Goal: Task Accomplishment & Management: Manage account settings

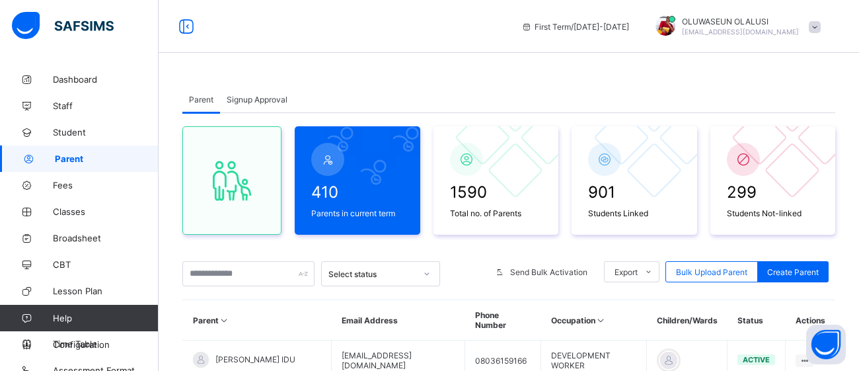
click at [279, 98] on span "Signup Approval" at bounding box center [257, 100] width 61 height 10
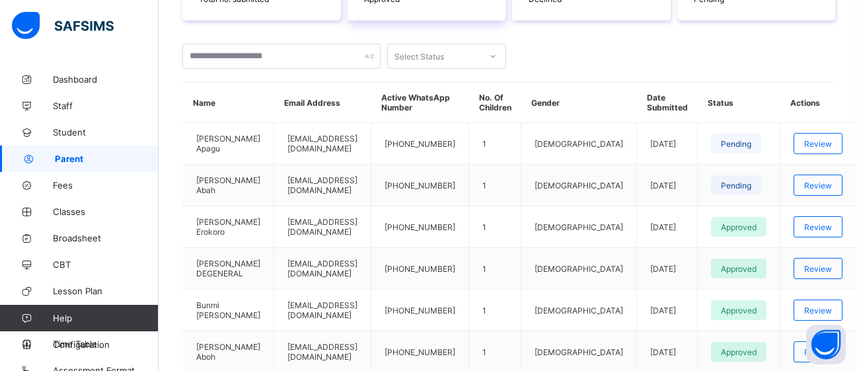
scroll to position [297, 0]
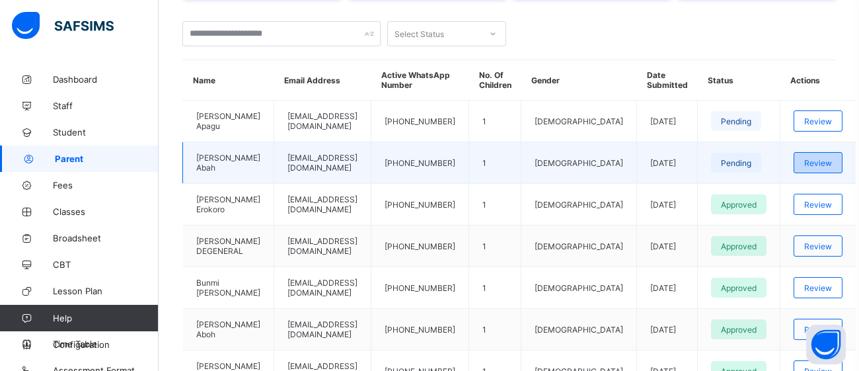
click at [797, 153] on div "Review" at bounding box center [818, 162] width 49 height 21
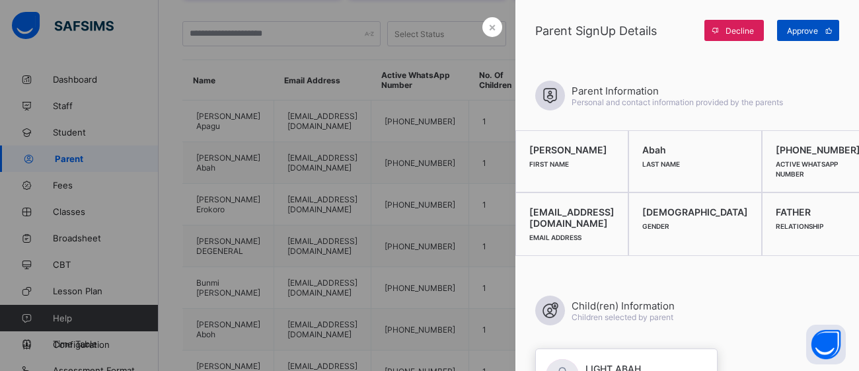
click at [801, 30] on span "Approve" at bounding box center [802, 31] width 31 height 10
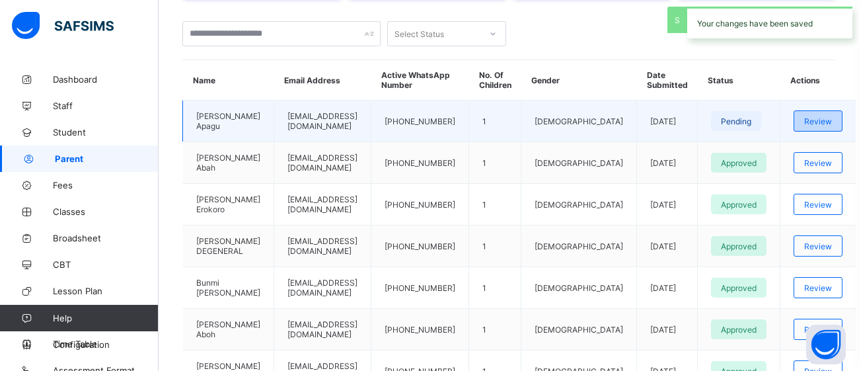
click at [794, 112] on div "Review" at bounding box center [818, 120] width 49 height 21
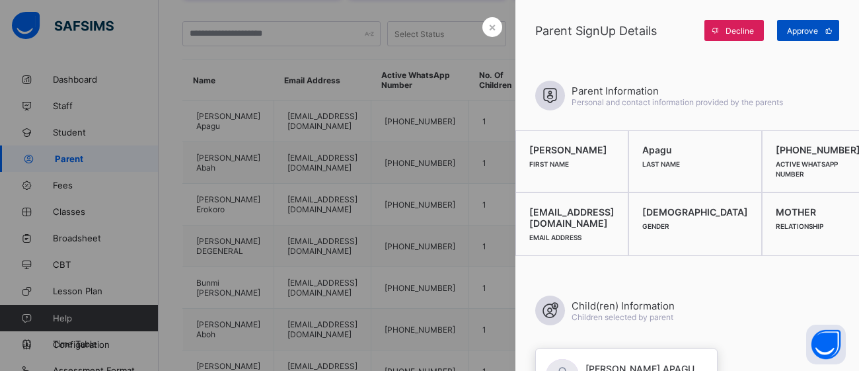
click at [804, 29] on span "Approve" at bounding box center [802, 31] width 31 height 10
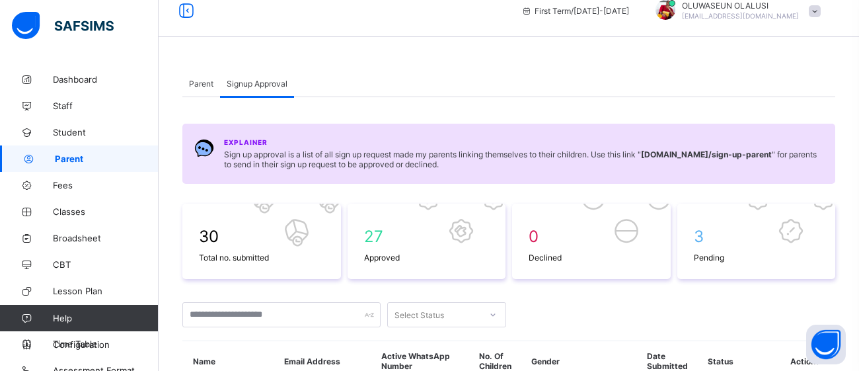
scroll to position [14, 0]
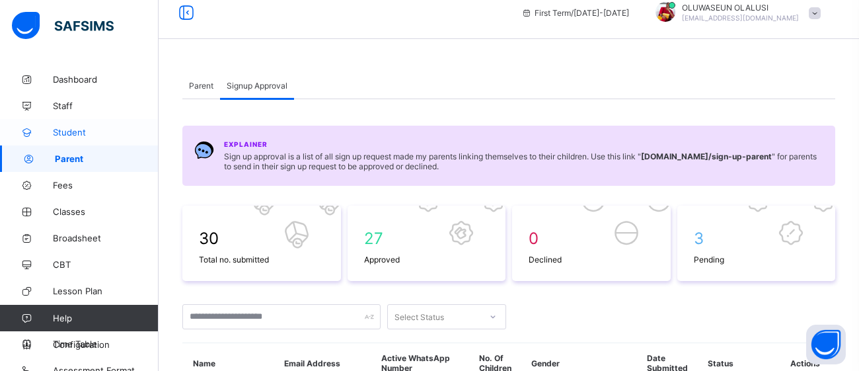
click at [65, 134] on span "Student" at bounding box center [106, 132] width 106 height 11
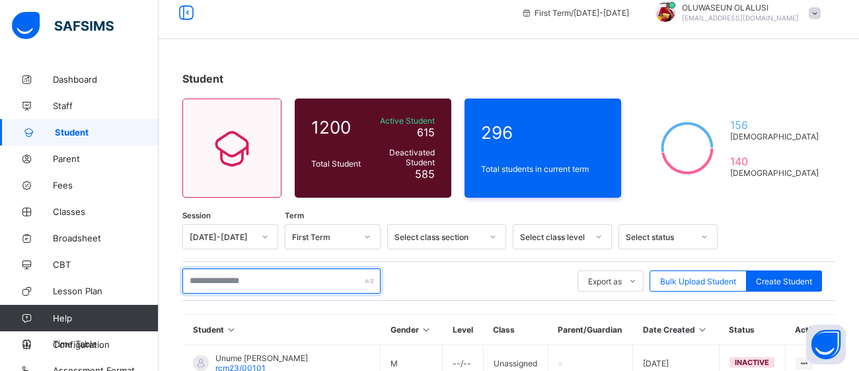
click at [245, 281] on input "text" at bounding box center [281, 280] width 198 height 25
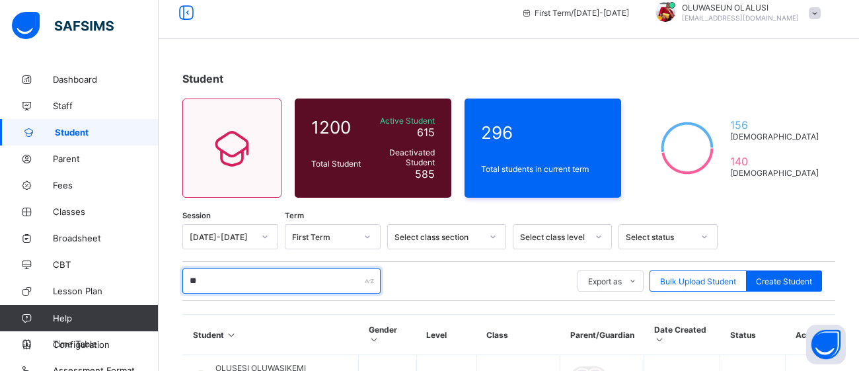
type input "*"
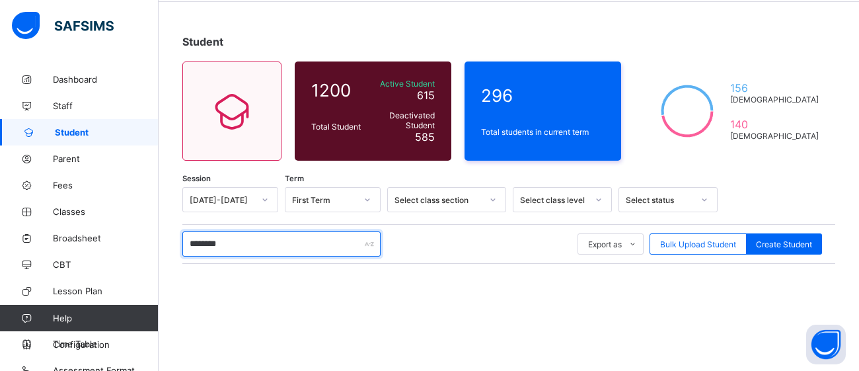
scroll to position [106, 0]
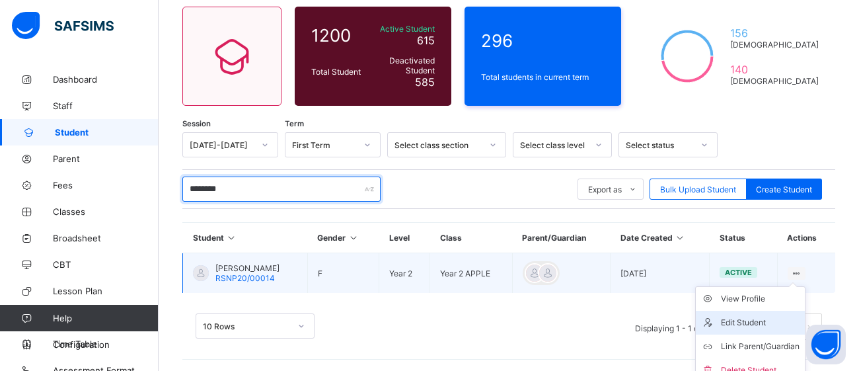
type input "********"
click at [769, 322] on div "Edit Student" at bounding box center [760, 322] width 79 height 13
select select "**"
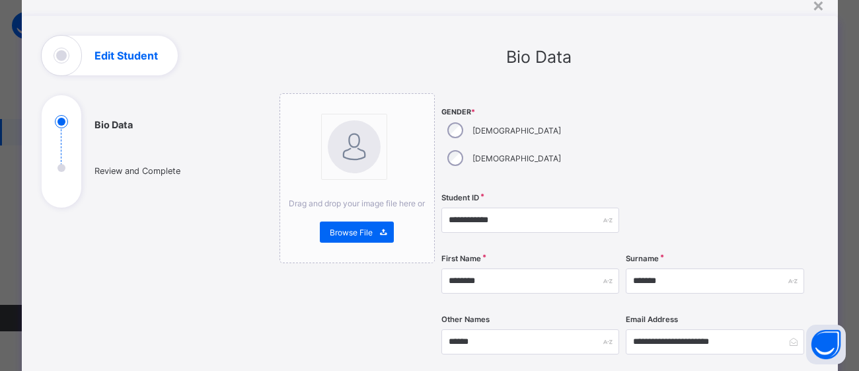
scroll to position [64, 0]
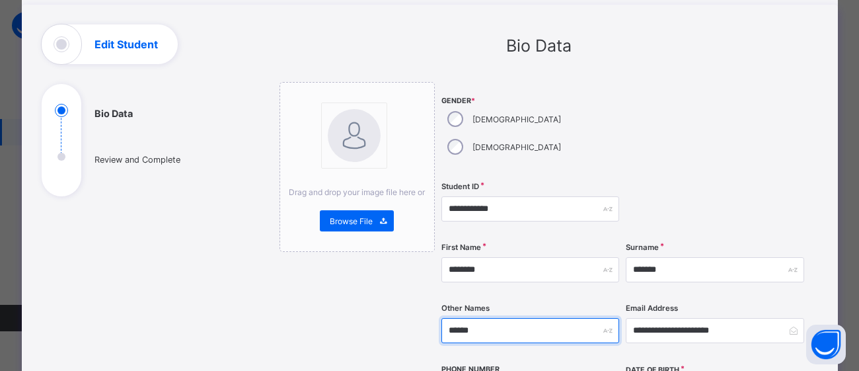
click at [527, 318] on input "******" at bounding box center [531, 330] width 178 height 25
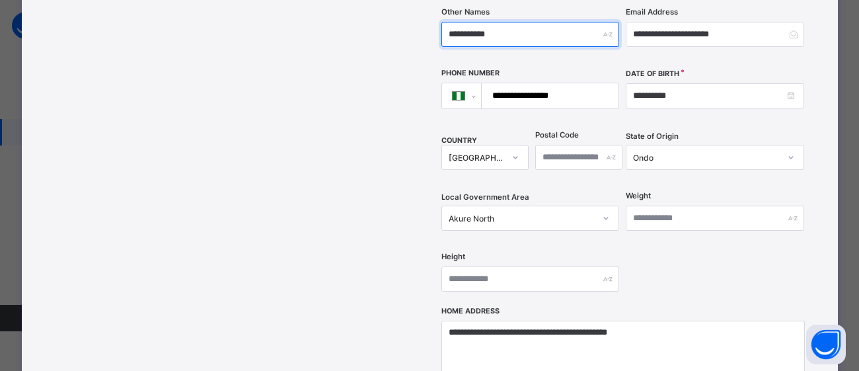
scroll to position [366, 0]
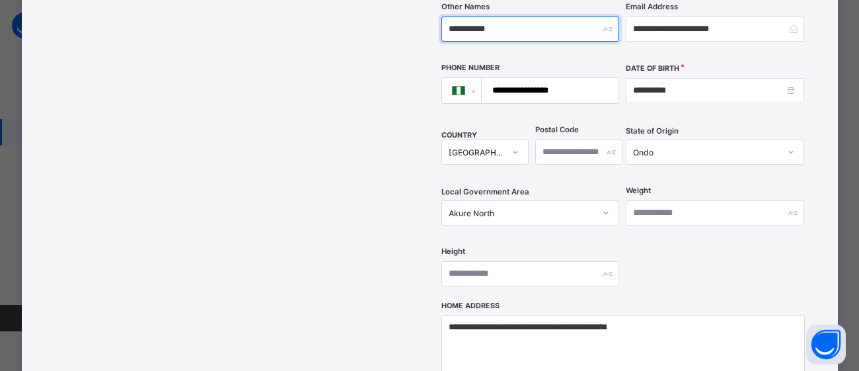
type input "**********"
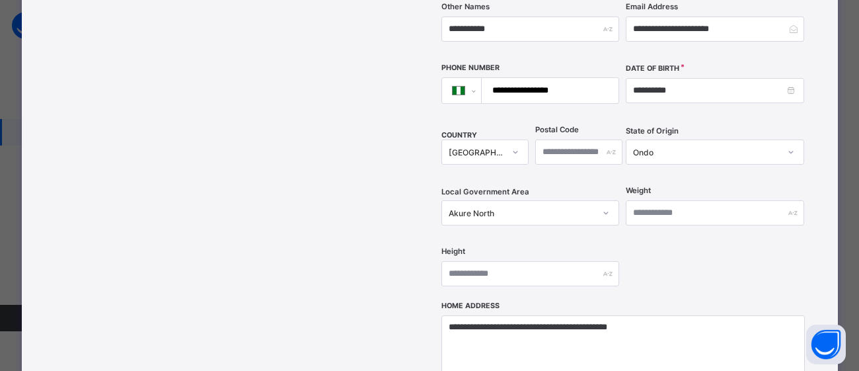
click at [251, 225] on div "**********" at bounding box center [430, 134] width 816 height 863
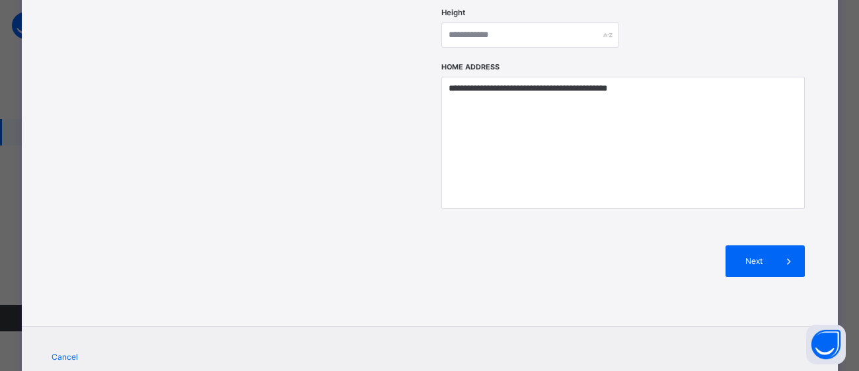
scroll to position [626, 0]
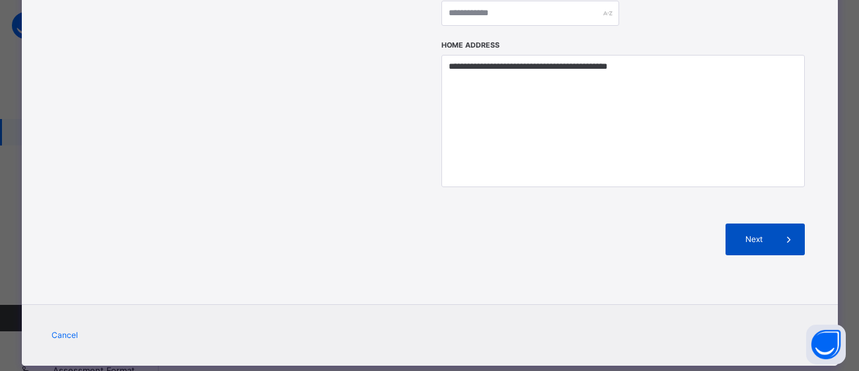
click at [775, 223] on span at bounding box center [789, 239] width 32 height 32
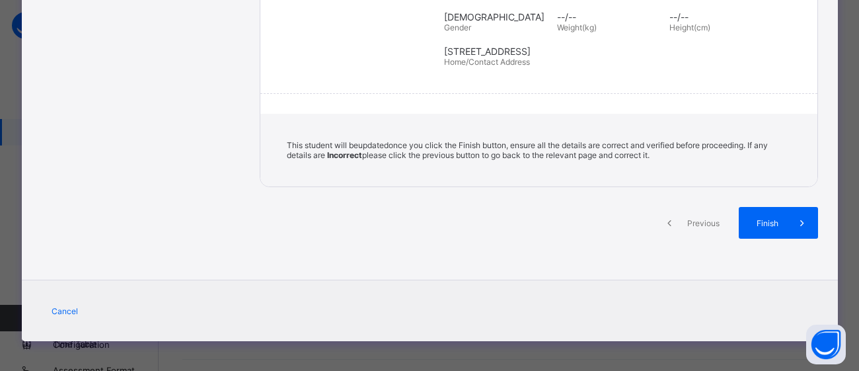
click at [775, 223] on span "Finish" at bounding box center [768, 223] width 38 height 10
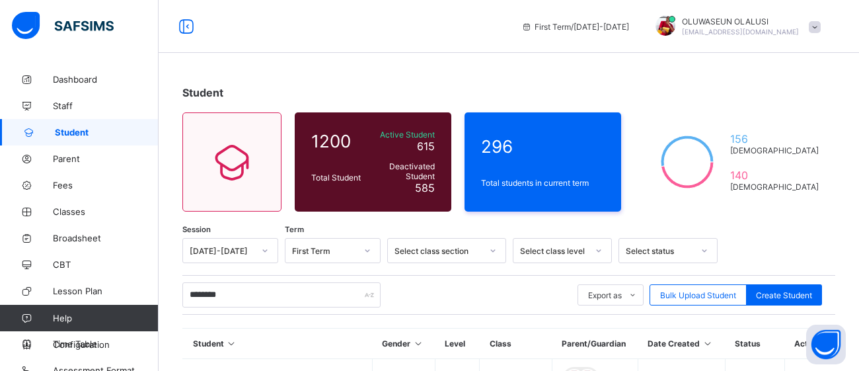
scroll to position [106, 0]
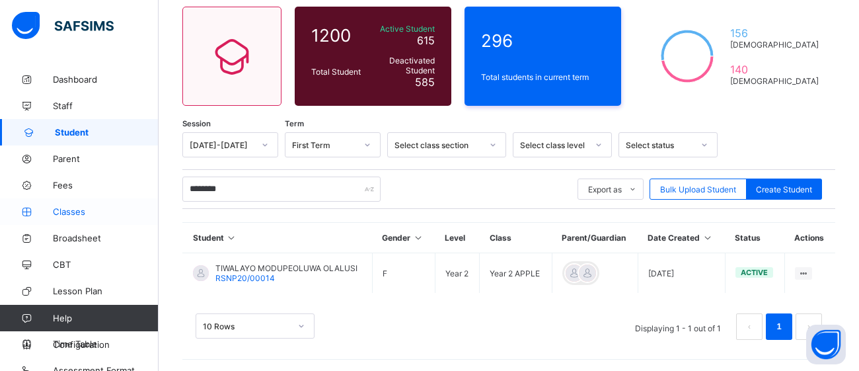
click at [77, 207] on span "Classes" at bounding box center [106, 211] width 106 height 11
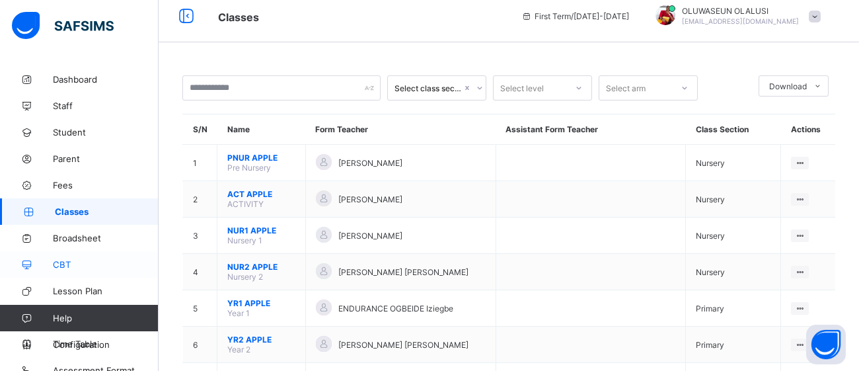
scroll to position [106, 0]
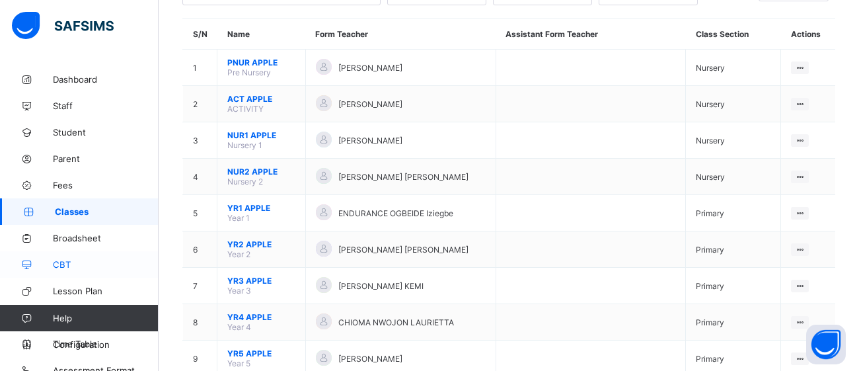
click at [63, 266] on span "CBT" at bounding box center [106, 264] width 106 height 11
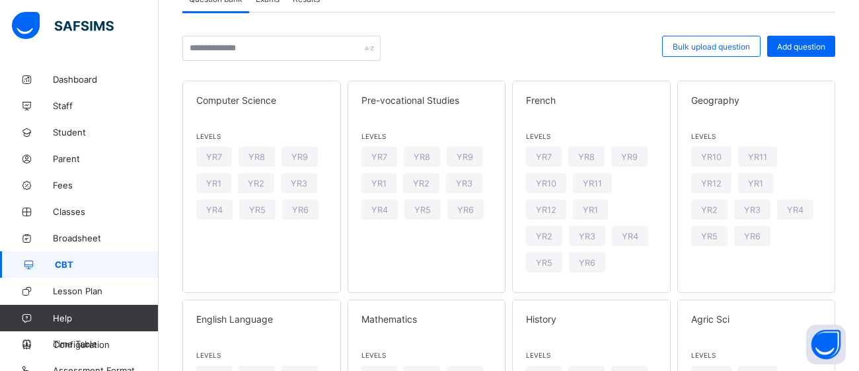
scroll to position [106, 0]
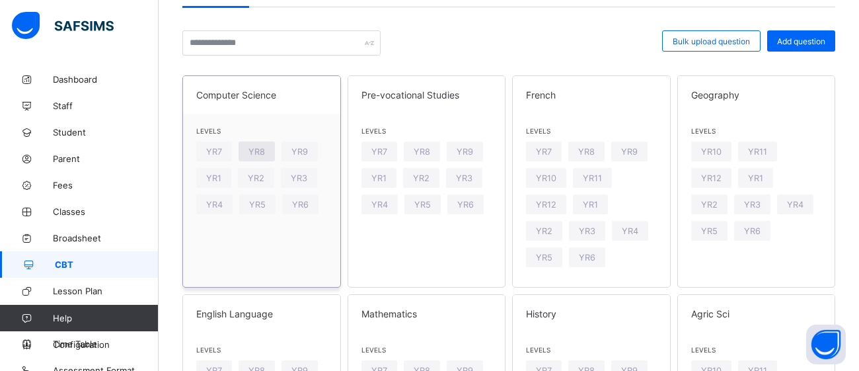
click at [268, 145] on div "YR8" at bounding box center [257, 151] width 36 height 20
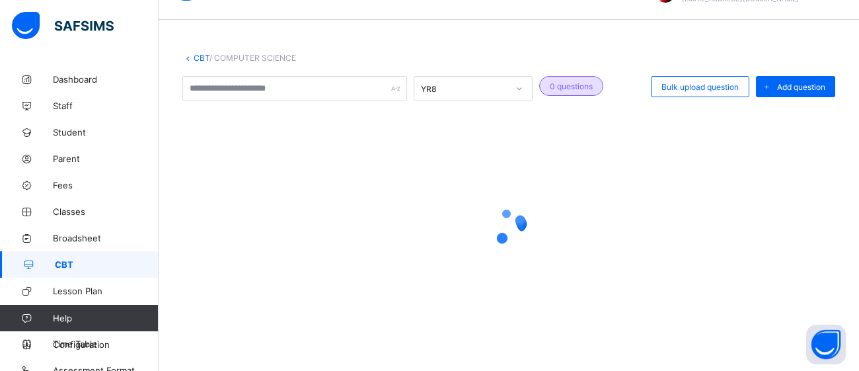
scroll to position [77, 0]
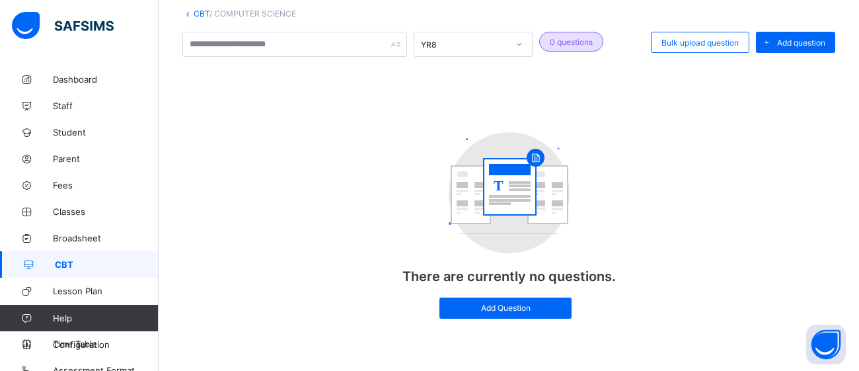
click at [518, 48] on icon at bounding box center [520, 44] width 8 height 13
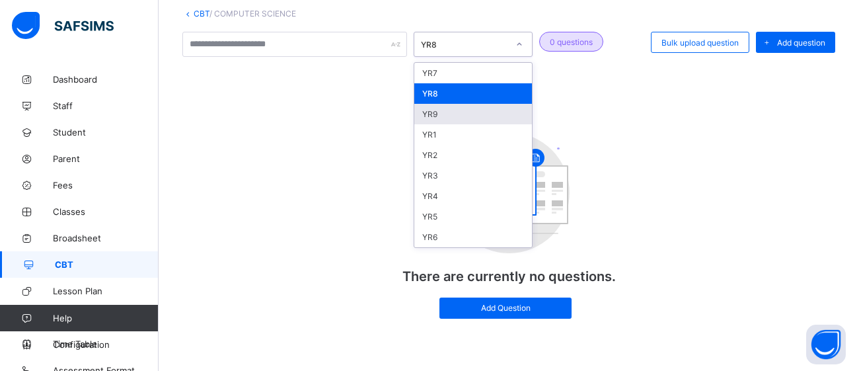
click at [438, 113] on div "YR9" at bounding box center [473, 114] width 118 height 20
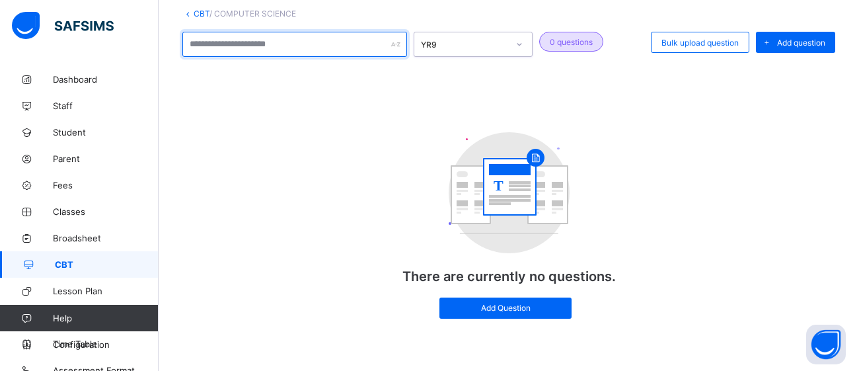
click at [396, 46] on div at bounding box center [294, 44] width 225 height 25
click at [389, 41] on input "text" at bounding box center [294, 44] width 225 height 25
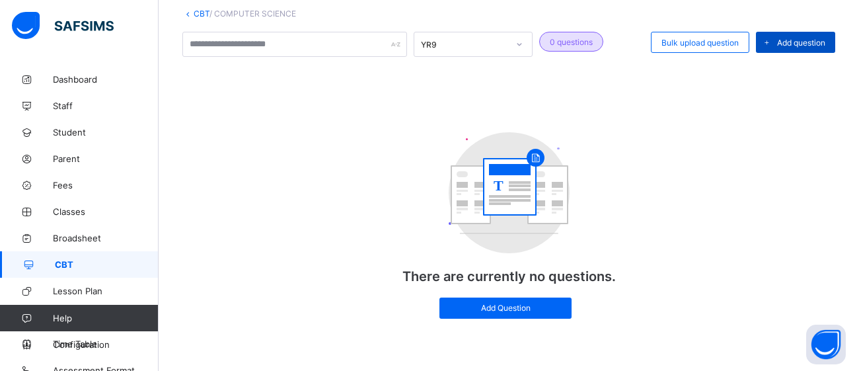
click at [804, 38] on span "Add question" at bounding box center [801, 43] width 48 height 10
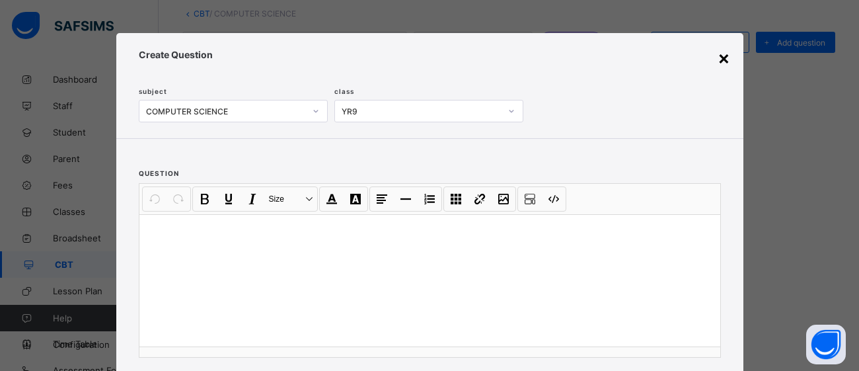
click at [721, 57] on div "×" at bounding box center [724, 57] width 13 height 22
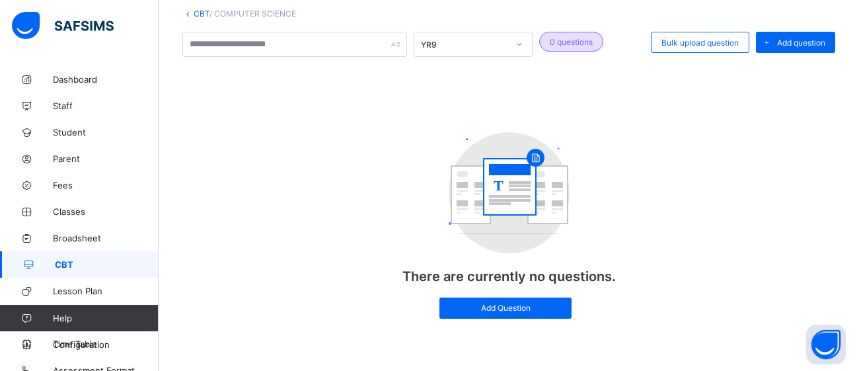
click at [185, 14] on icon at bounding box center [187, 14] width 11 height 10
click at [188, 13] on icon at bounding box center [187, 14] width 11 height 10
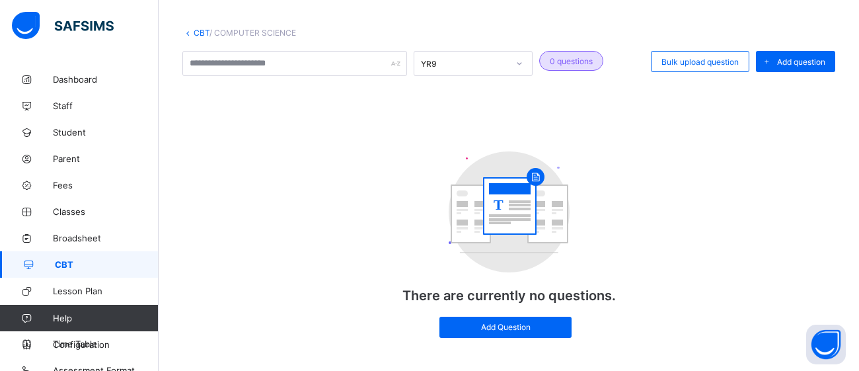
scroll to position [0, 0]
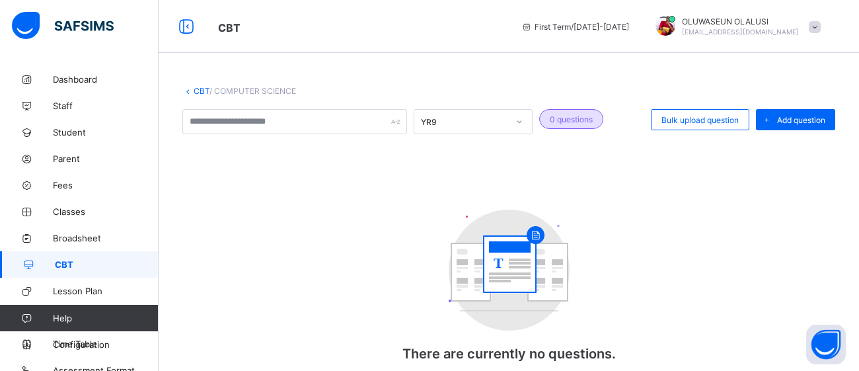
click at [186, 91] on icon at bounding box center [187, 91] width 11 height 10
click at [197, 90] on link "CBT" at bounding box center [202, 91] width 16 height 10
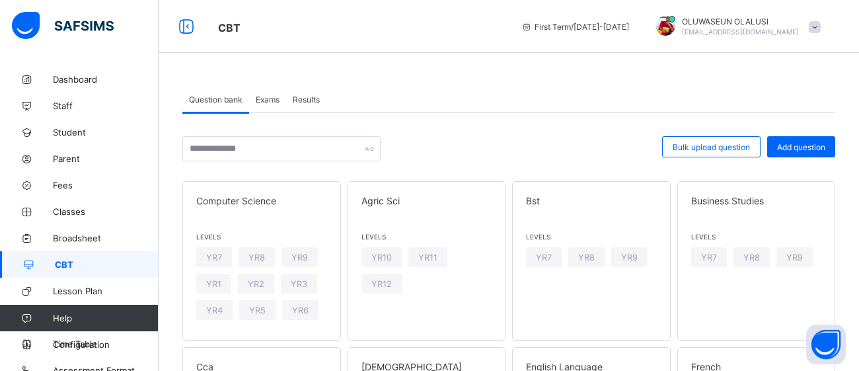
click at [301, 98] on span "Results" at bounding box center [306, 100] width 27 height 10
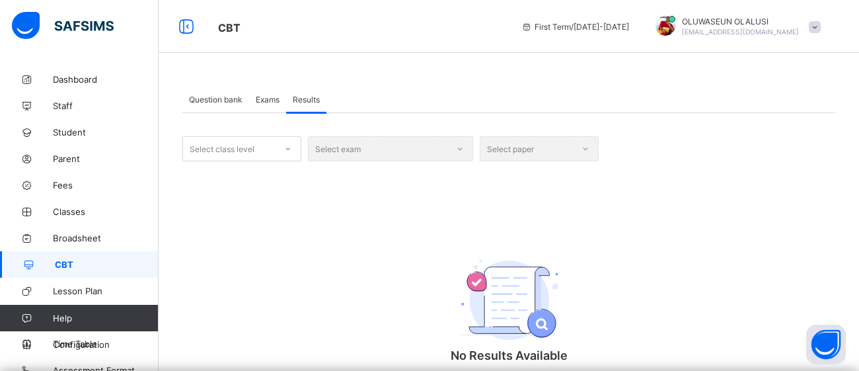
click at [285, 101] on div "Exams" at bounding box center [267, 99] width 37 height 26
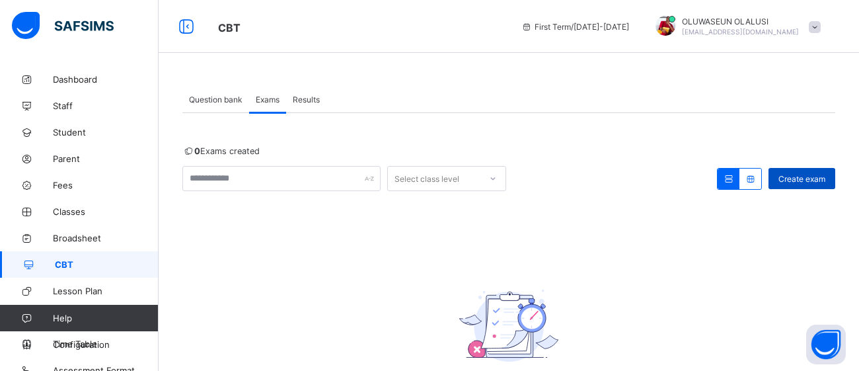
click at [802, 174] on span "Create exam" at bounding box center [802, 179] width 47 height 10
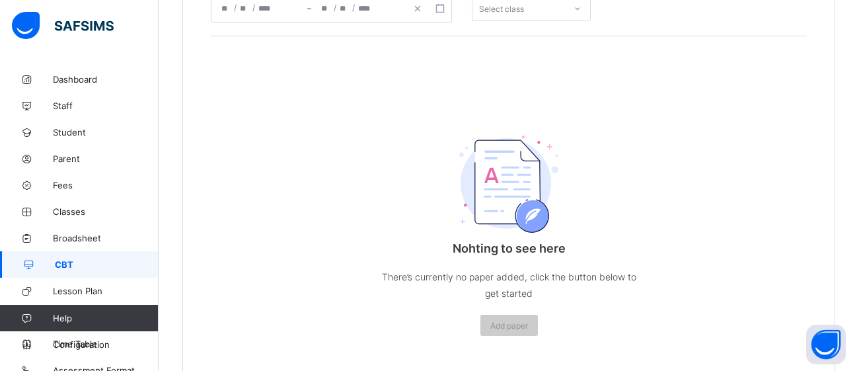
scroll to position [329, 0]
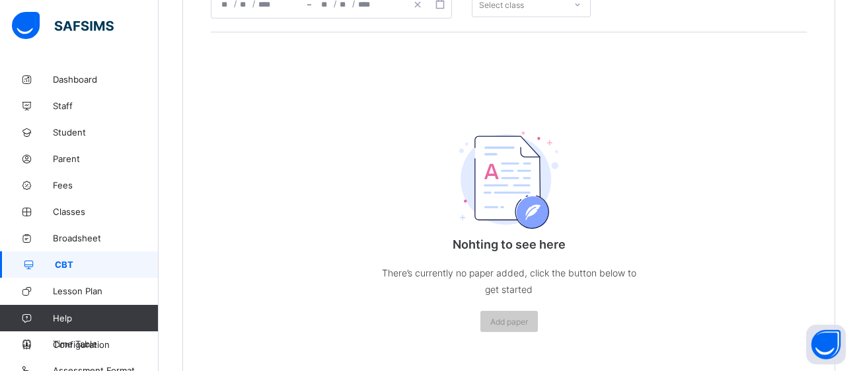
click at [221, 215] on div "Nohting to see here There’s currently no paper added, click the button below to…" at bounding box center [509, 192] width 596 height 320
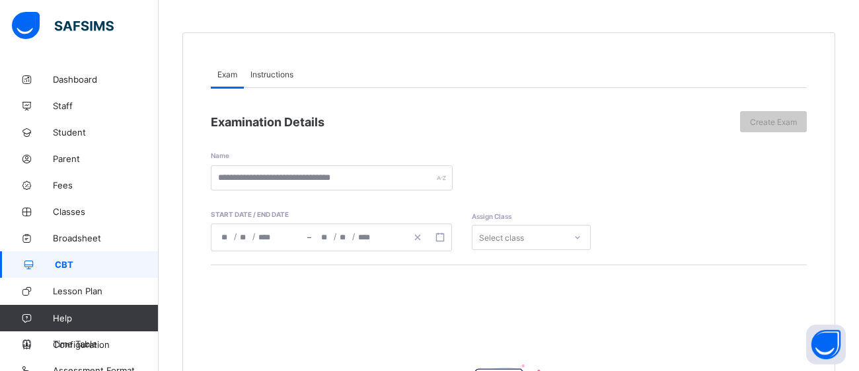
scroll to position [102, 0]
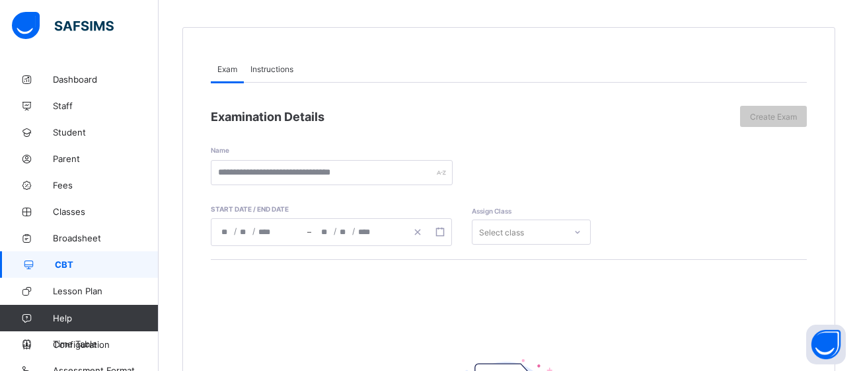
click at [280, 69] on span "Instructions" at bounding box center [272, 69] width 43 height 10
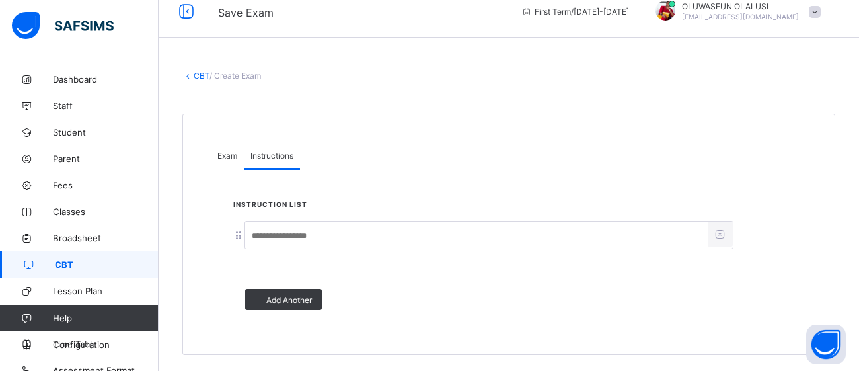
click at [369, 224] on input at bounding box center [476, 235] width 463 height 25
click at [200, 75] on link "CBT" at bounding box center [202, 76] width 16 height 10
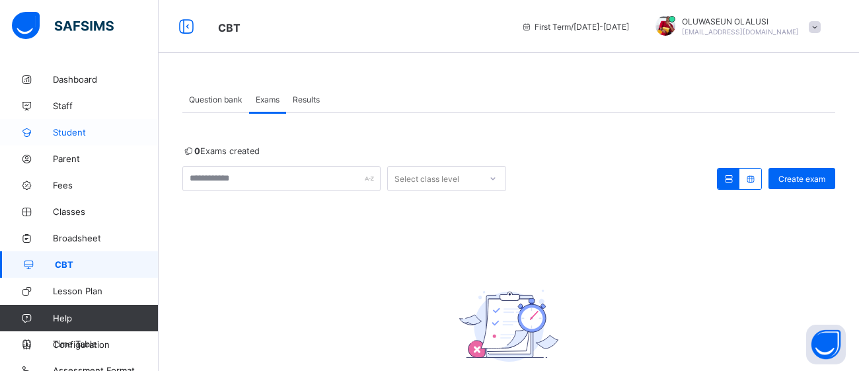
click at [73, 138] on link "Student" at bounding box center [79, 132] width 159 height 26
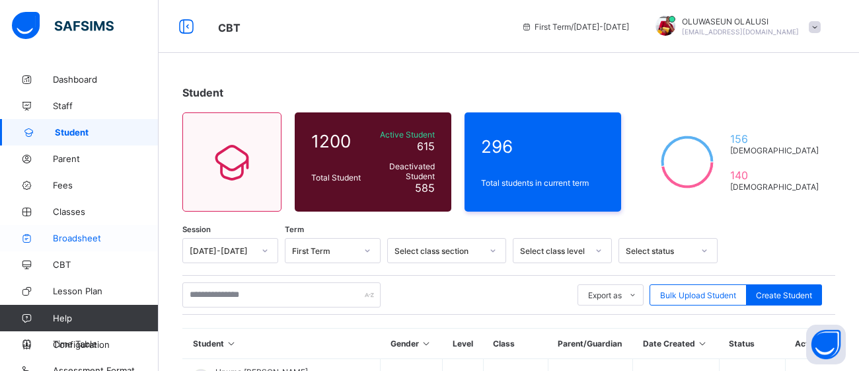
click at [85, 241] on span "Broadsheet" at bounding box center [106, 238] width 106 height 11
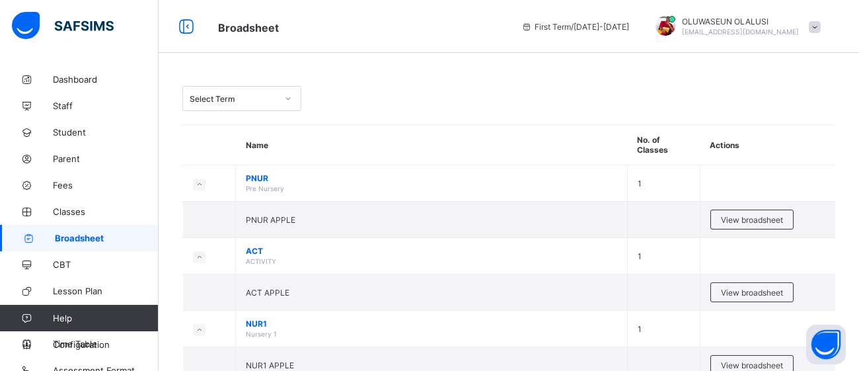
click at [284, 98] on icon at bounding box center [288, 98] width 8 height 13
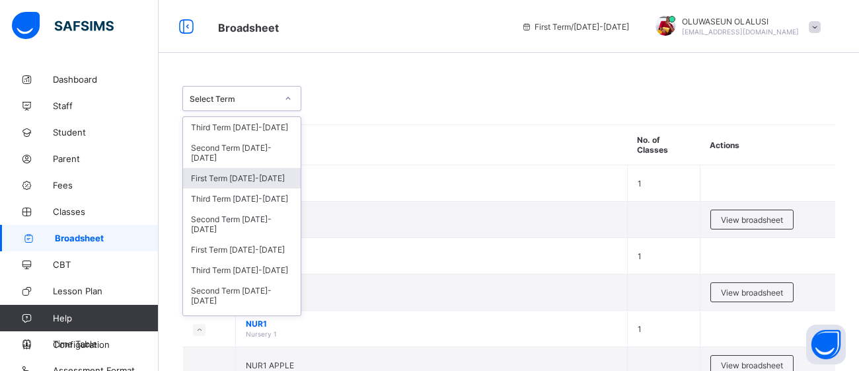
click at [249, 168] on div "First Term [DATE]-[DATE]" at bounding box center [242, 178] width 118 height 20
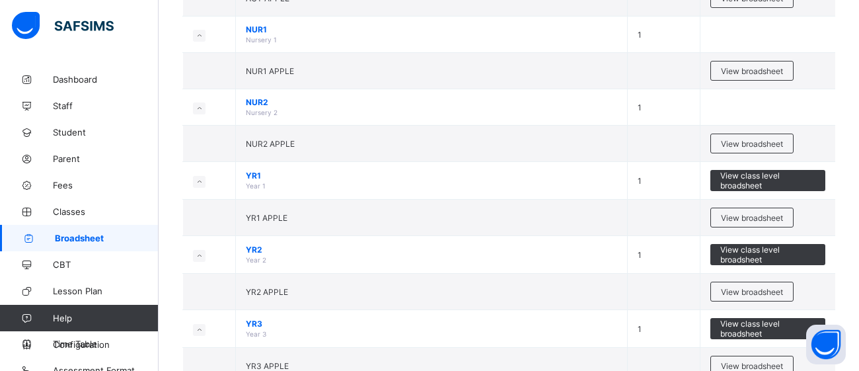
scroll to position [351, 0]
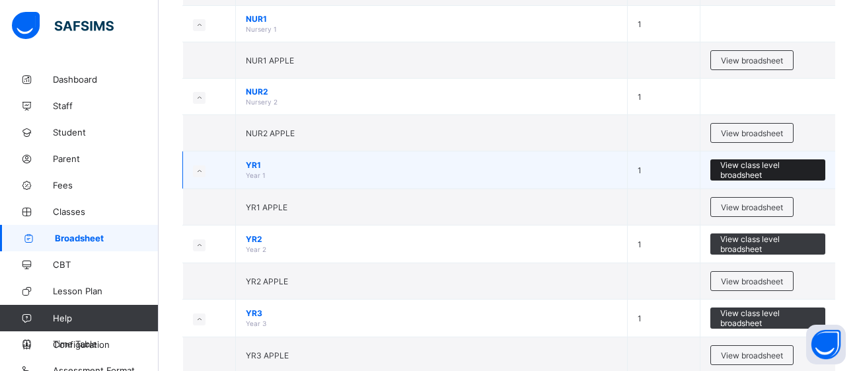
click at [768, 161] on span "View class level broadsheet" at bounding box center [768, 170] width 95 height 20
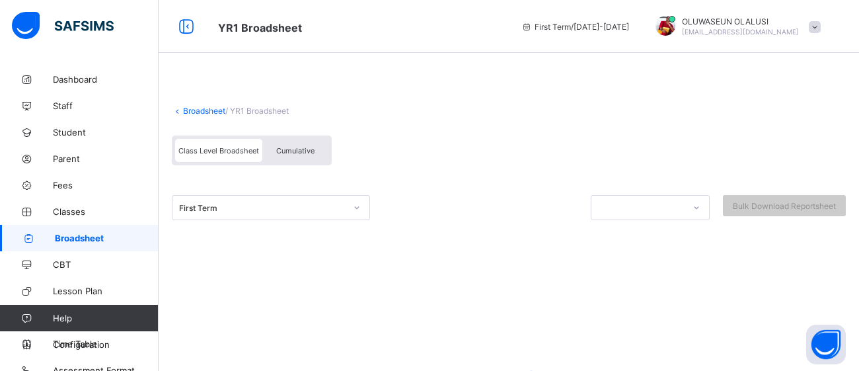
click at [285, 143] on div "Cumulative" at bounding box center [295, 150] width 66 height 23
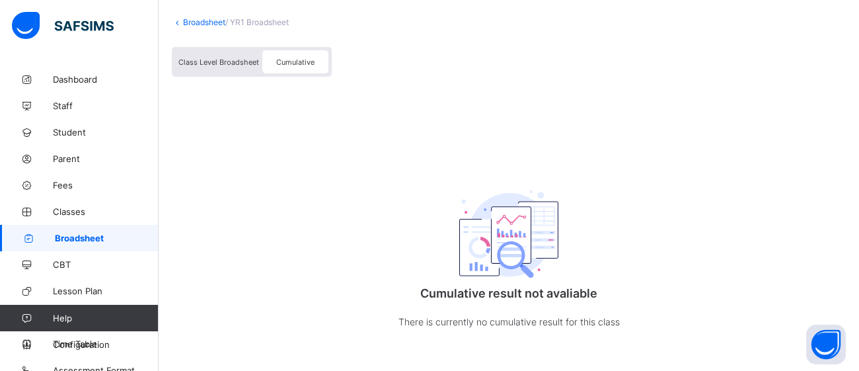
scroll to position [12, 0]
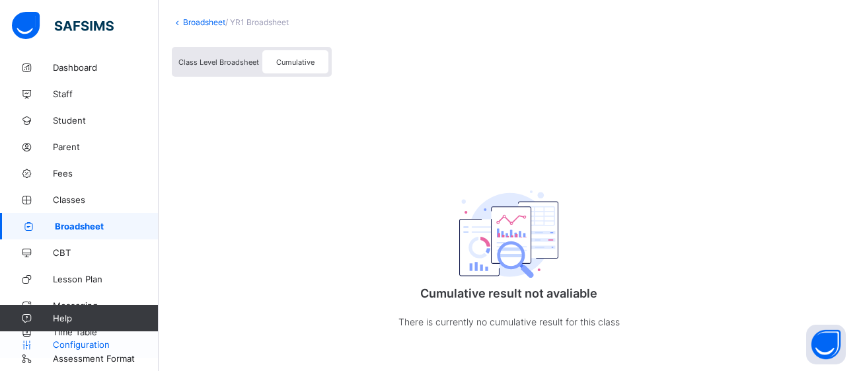
click at [91, 343] on span "Configuration" at bounding box center [105, 344] width 105 height 11
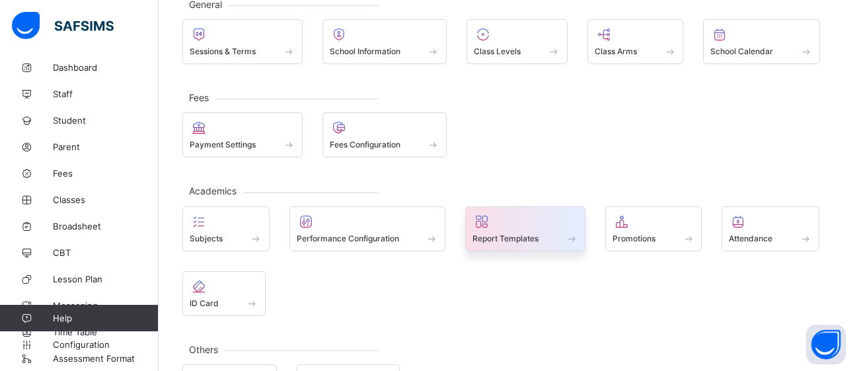
click at [518, 237] on span "Report Templates" at bounding box center [506, 238] width 66 height 10
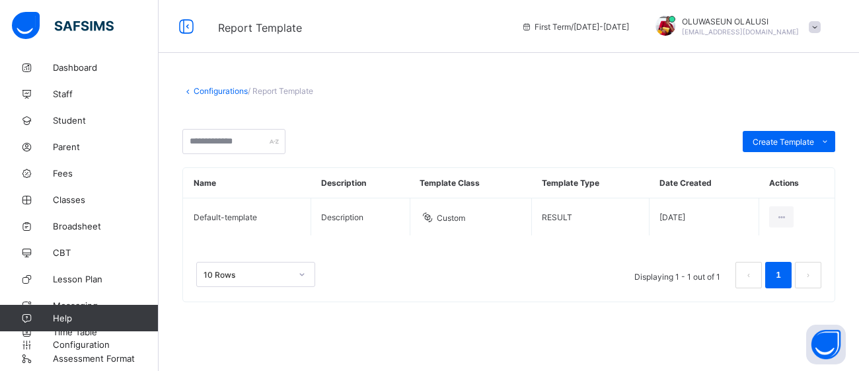
click at [195, 90] on link "Configurations" at bounding box center [221, 91] width 54 height 10
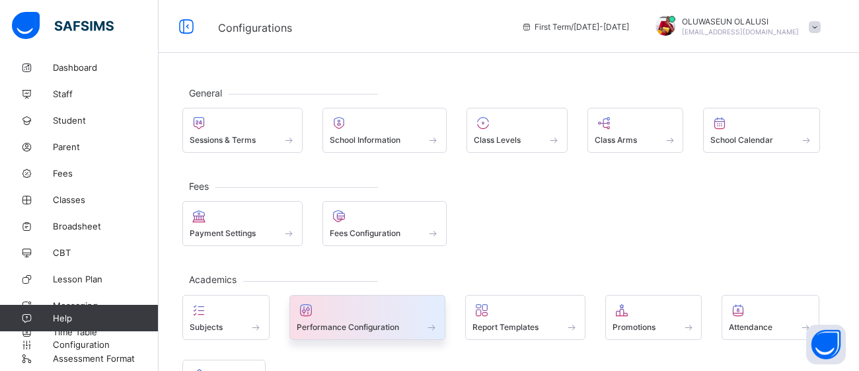
click at [411, 321] on div "Performance Configuration" at bounding box center [368, 326] width 142 height 11
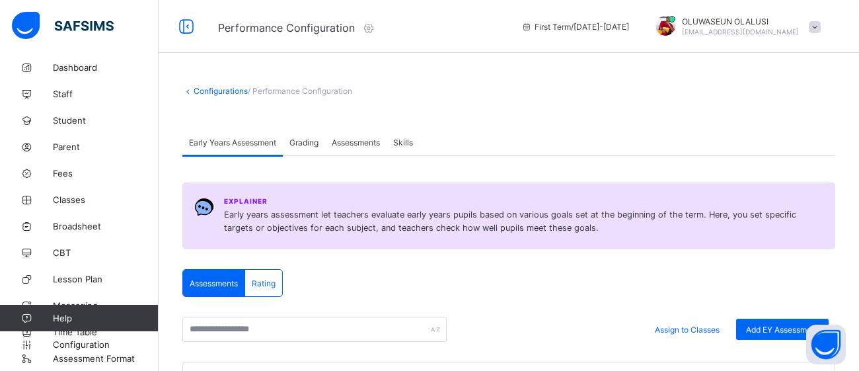
click at [190, 92] on icon at bounding box center [187, 91] width 11 height 10
click at [200, 91] on link "Configurations" at bounding box center [221, 91] width 54 height 10
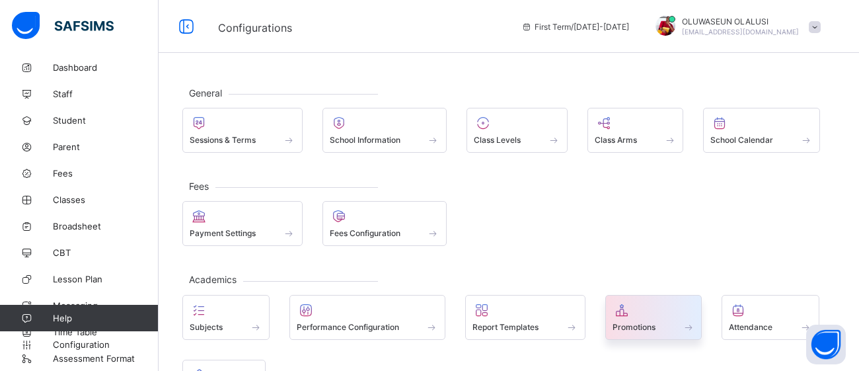
click at [680, 324] on div "Promotions" at bounding box center [654, 326] width 83 height 11
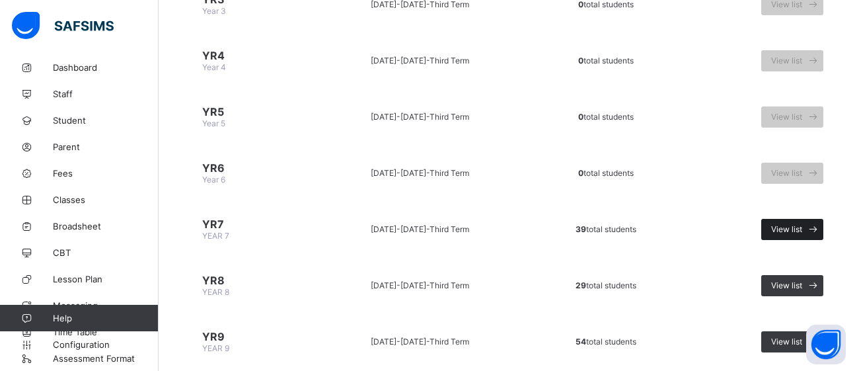
scroll to position [525, 0]
click at [793, 225] on span "View list" at bounding box center [786, 230] width 31 height 10
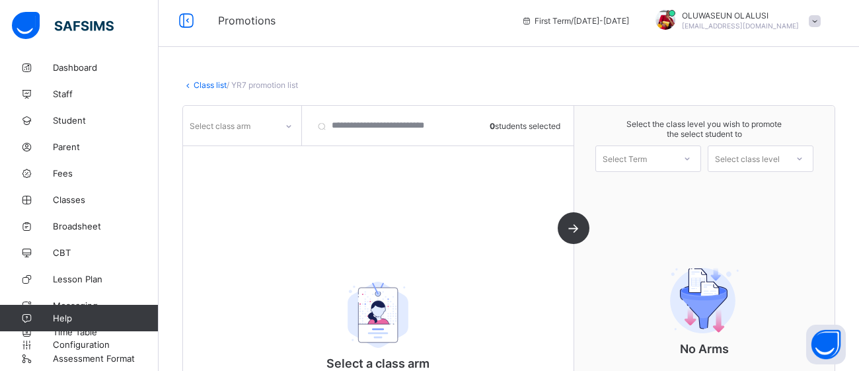
scroll to position [7, 0]
click at [201, 81] on link "Class list" at bounding box center [210, 84] width 33 height 10
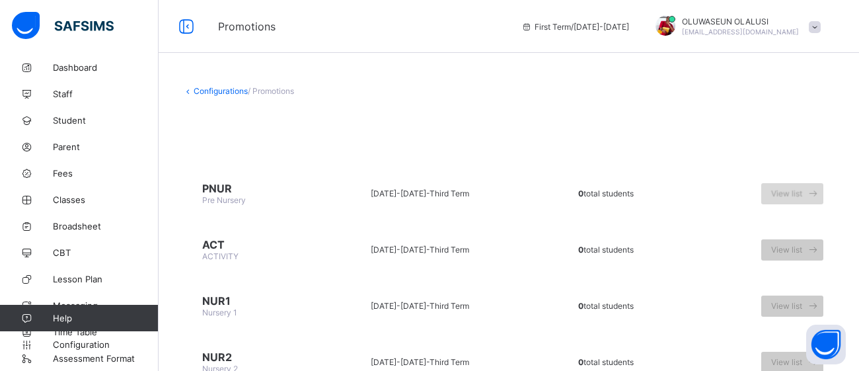
click at [795, 188] on span "View list" at bounding box center [786, 193] width 31 height 10
click at [92, 305] on link "Help" at bounding box center [79, 318] width 158 height 26
click at [85, 300] on span "Messaging" at bounding box center [106, 305] width 106 height 11
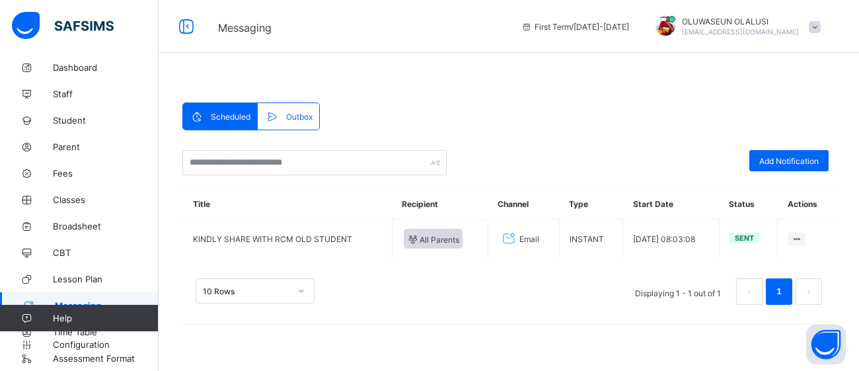
click at [488, 249] on td "Email" at bounding box center [523, 238] width 71 height 39
click at [801, 165] on span "Add Notification" at bounding box center [789, 161] width 59 height 10
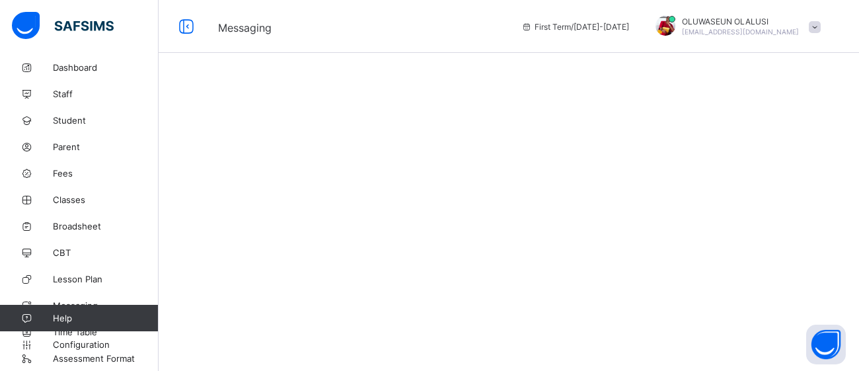
select select "****"
select select "*"
select select "**"
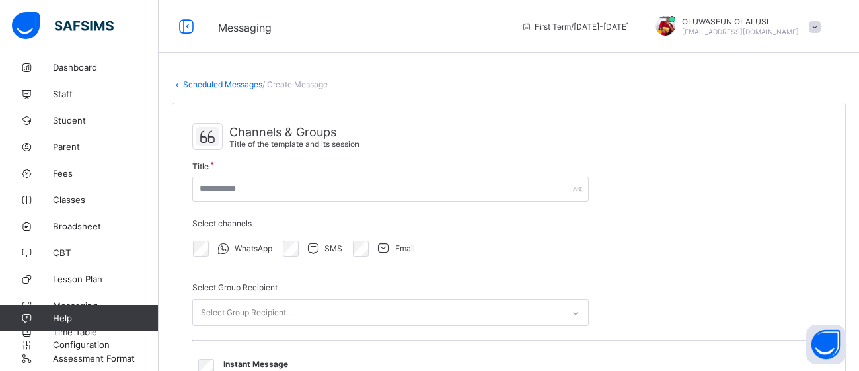
select select "**"
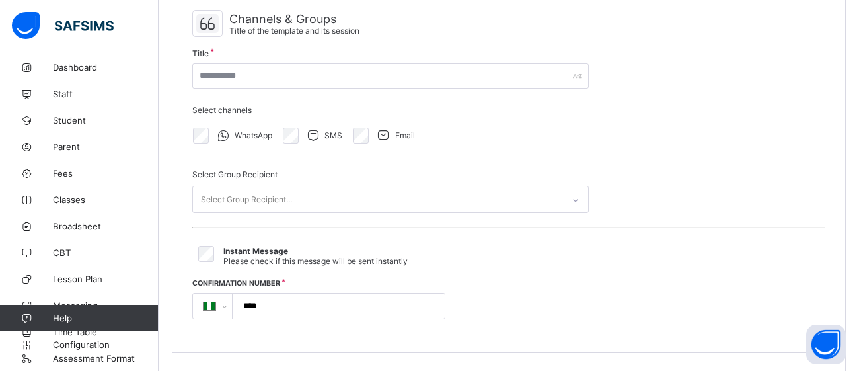
scroll to position [111, 0]
click at [574, 200] on icon at bounding box center [576, 202] width 8 height 13
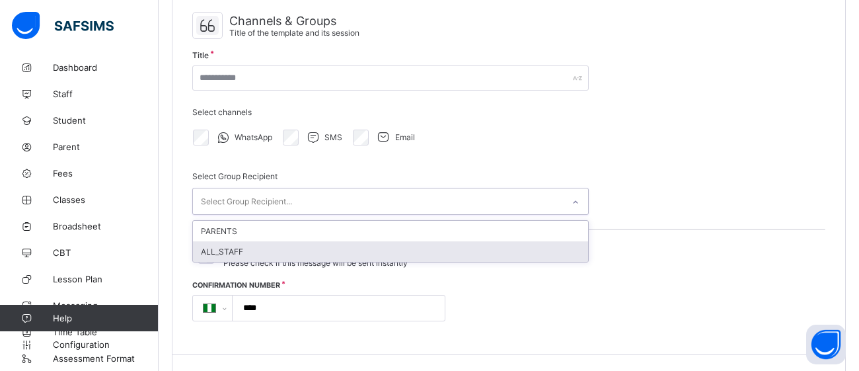
click at [562, 247] on div "ALL_STAFF" at bounding box center [390, 251] width 395 height 20
